Goal: Task Accomplishment & Management: Complete application form

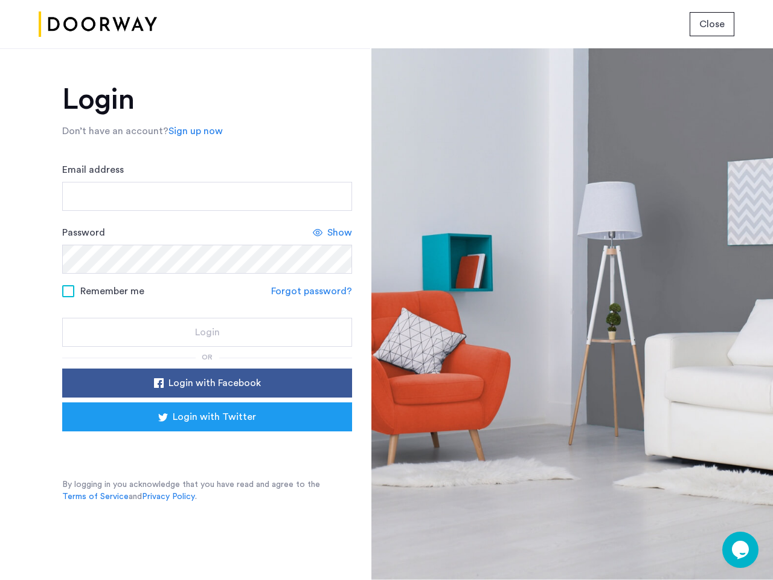
click at [712, 24] on span "Close" at bounding box center [712, 24] width 25 height 14
click at [193, 131] on link "Sign up now" at bounding box center [196, 131] width 54 height 14
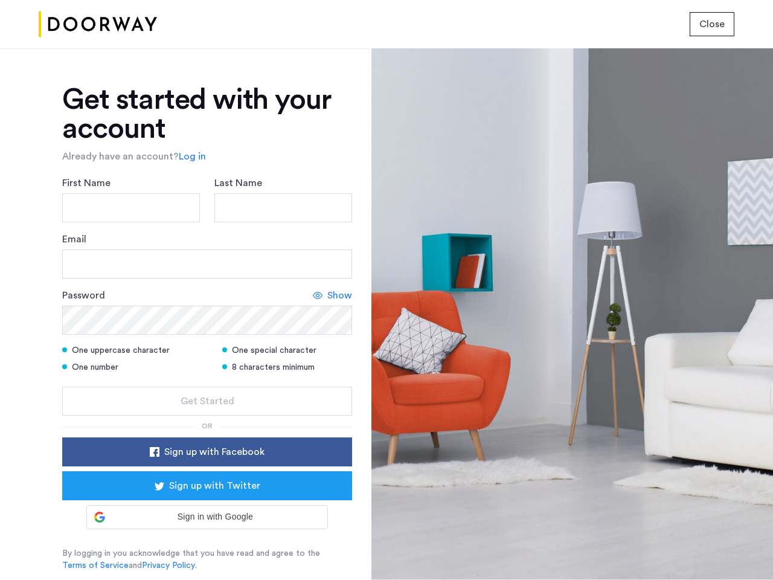
click at [207, 383] on form "First Name Last Name Email Password Show One uppercase character One special ch…" at bounding box center [207, 296] width 290 height 240
click at [207, 417] on div "Get started with your account Already have an account? Log in First Name Last N…" at bounding box center [207, 328] width 290 height 486
click at [741, 550] on div at bounding box center [572, 314] width 402 height 532
